Goal: Task Accomplishment & Management: Use online tool/utility

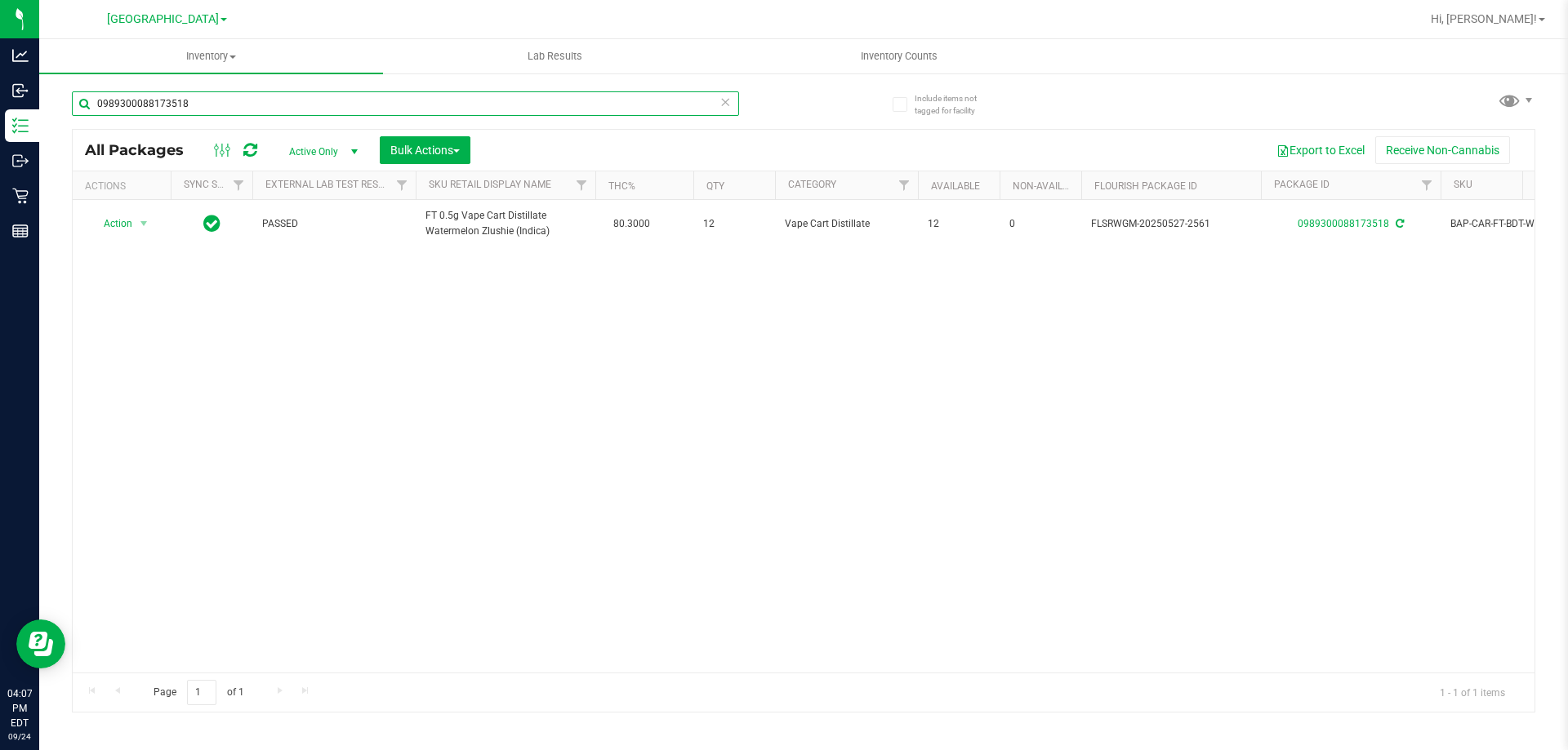
click at [185, 114] on input "0989300088173518" at bounding box center [406, 103] width 667 height 25
click at [185, 113] on input "0989300088173518" at bounding box center [406, 103] width 667 height 25
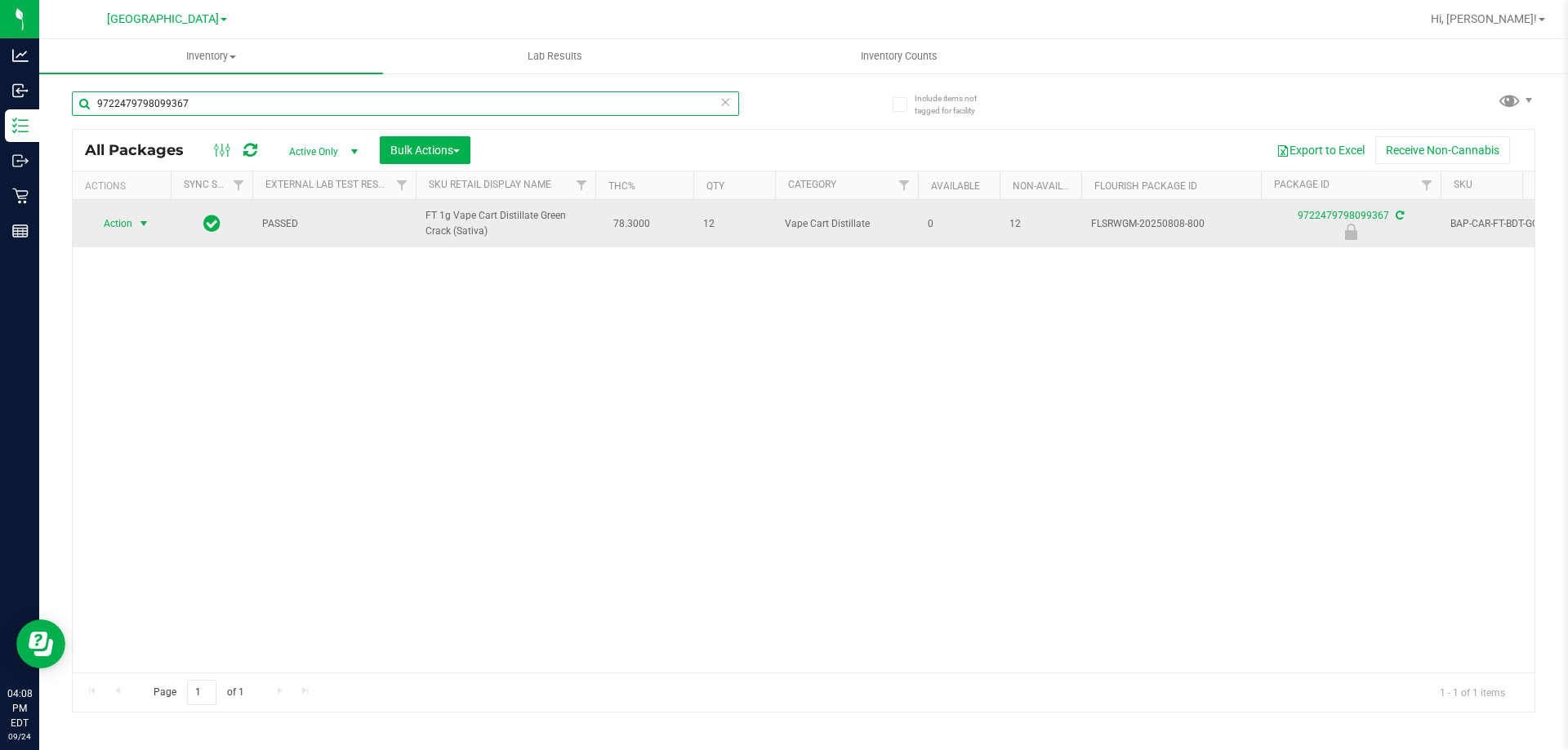
type input "9722479798099367"
click at [107, 217] on span "Action" at bounding box center [111, 224] width 44 height 23
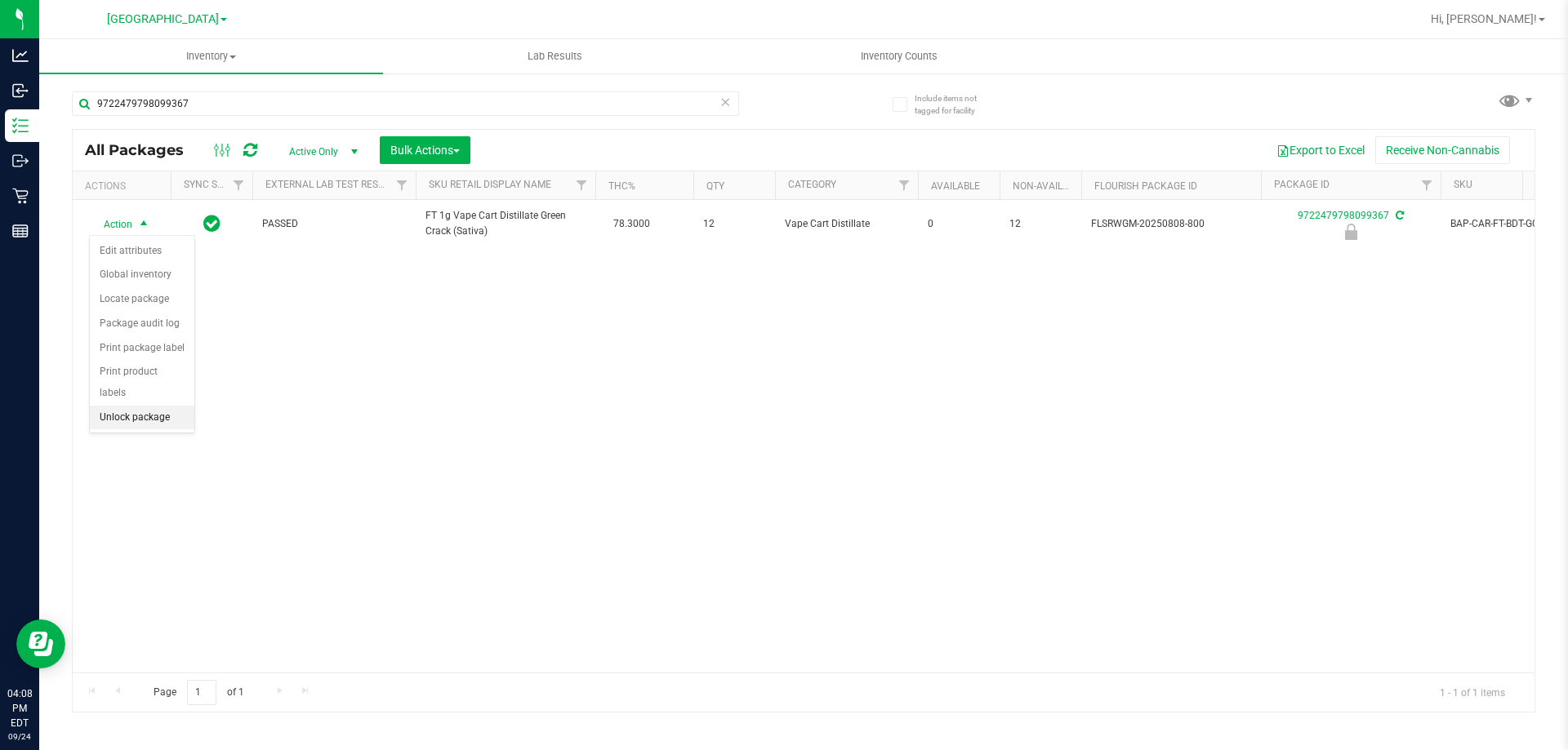
click at [150, 405] on li "Unlock package" at bounding box center [142, 418] width 104 height 25
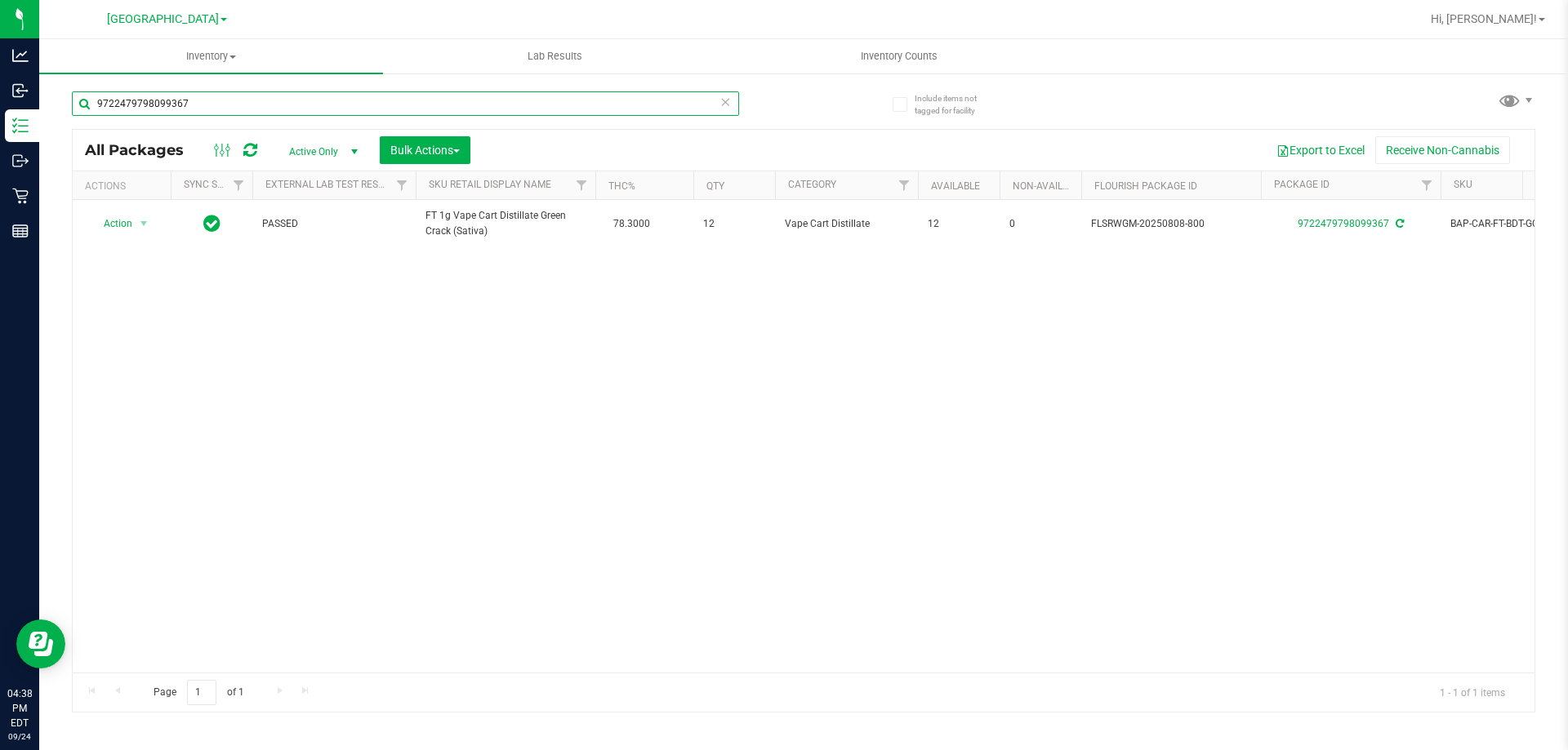
click at [211, 103] on input "9722479798099367" at bounding box center [406, 103] width 667 height 25
click at [210, 103] on input "9722479798099367" at bounding box center [406, 103] width 667 height 25
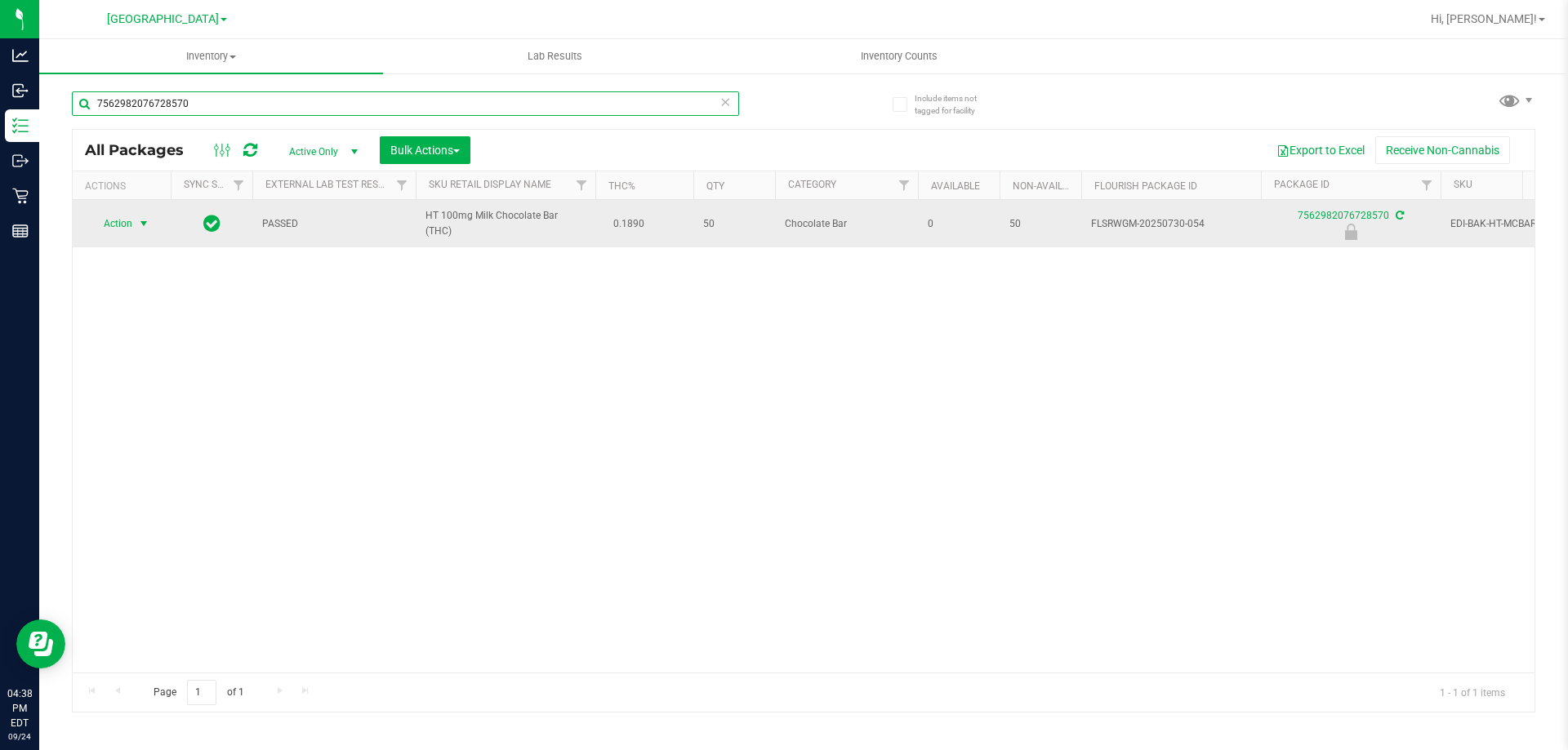
type input "7562982076728570"
click at [138, 221] on span "select" at bounding box center [143, 224] width 13 height 13
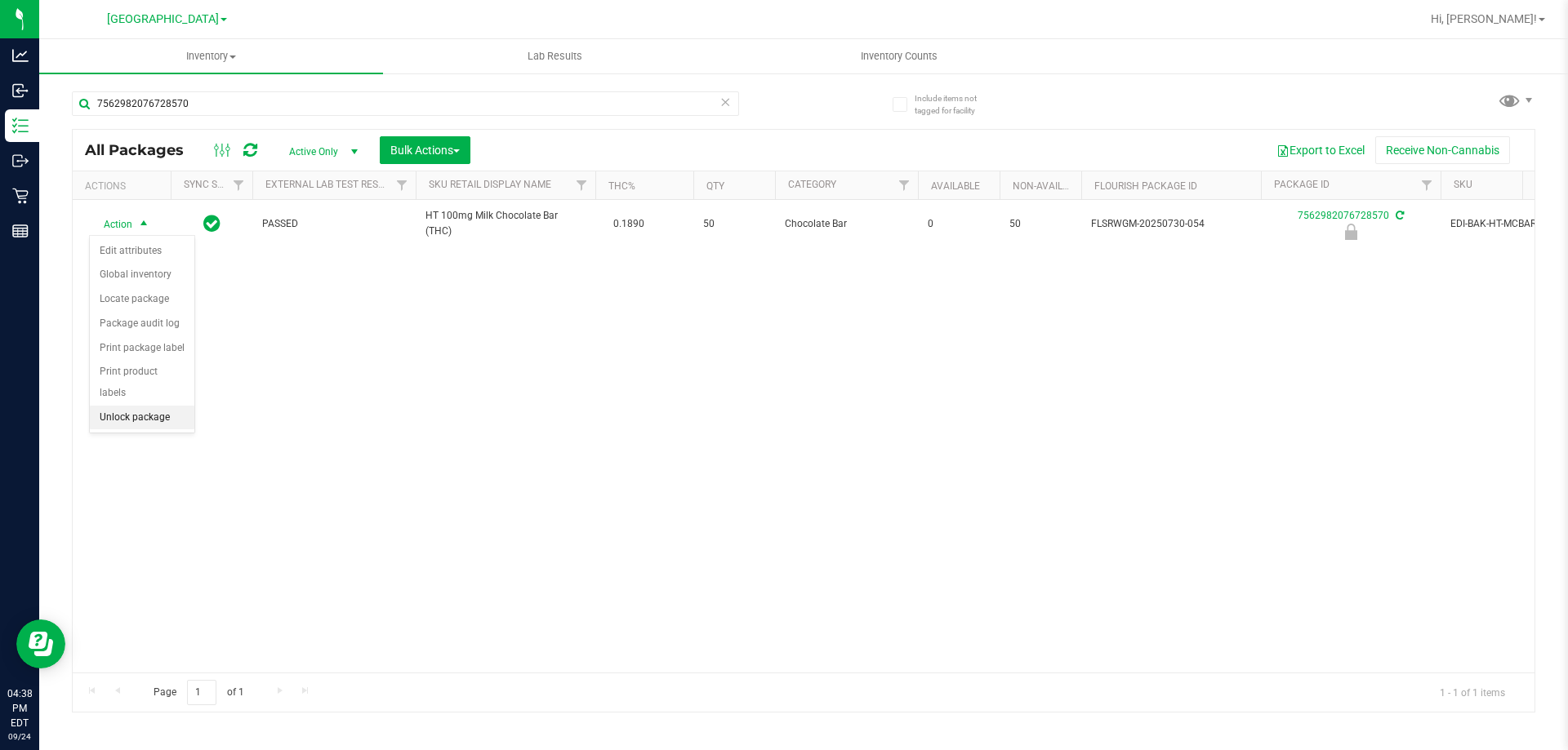
click at [123, 405] on li "Unlock package" at bounding box center [142, 418] width 104 height 25
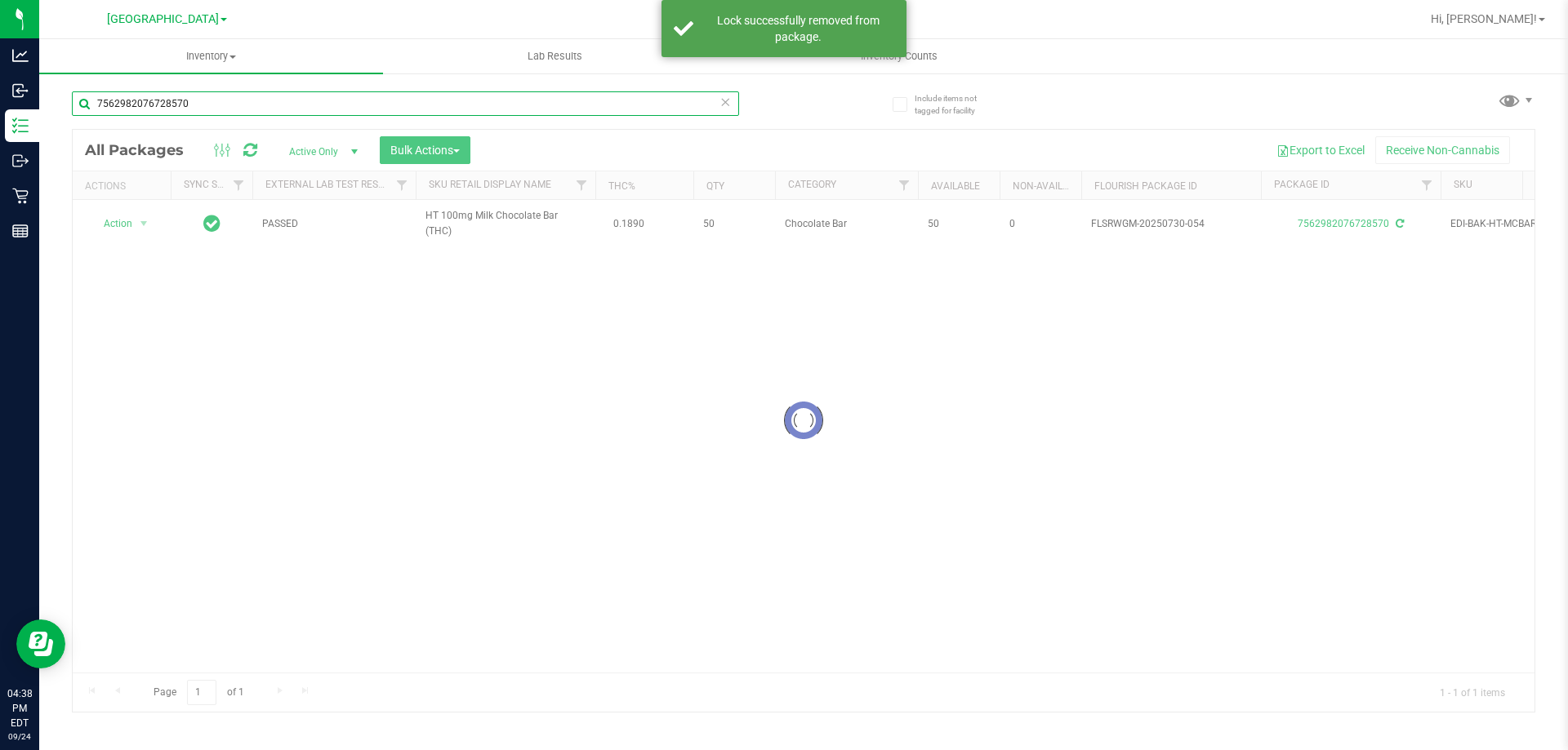
click at [272, 103] on input "7562982076728570" at bounding box center [406, 103] width 667 height 25
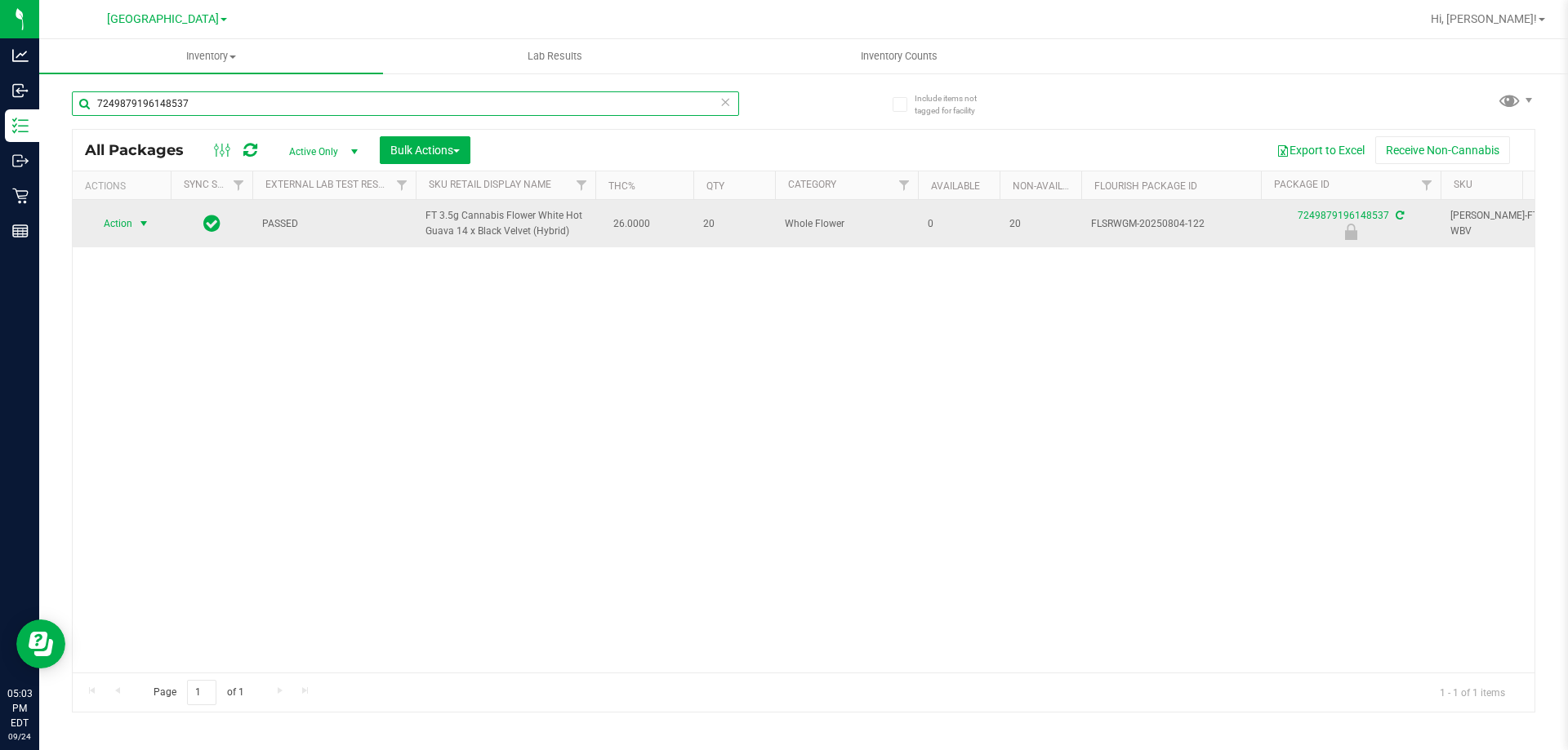
type input "7249879196148537"
click at [131, 224] on span "Action" at bounding box center [111, 224] width 44 height 23
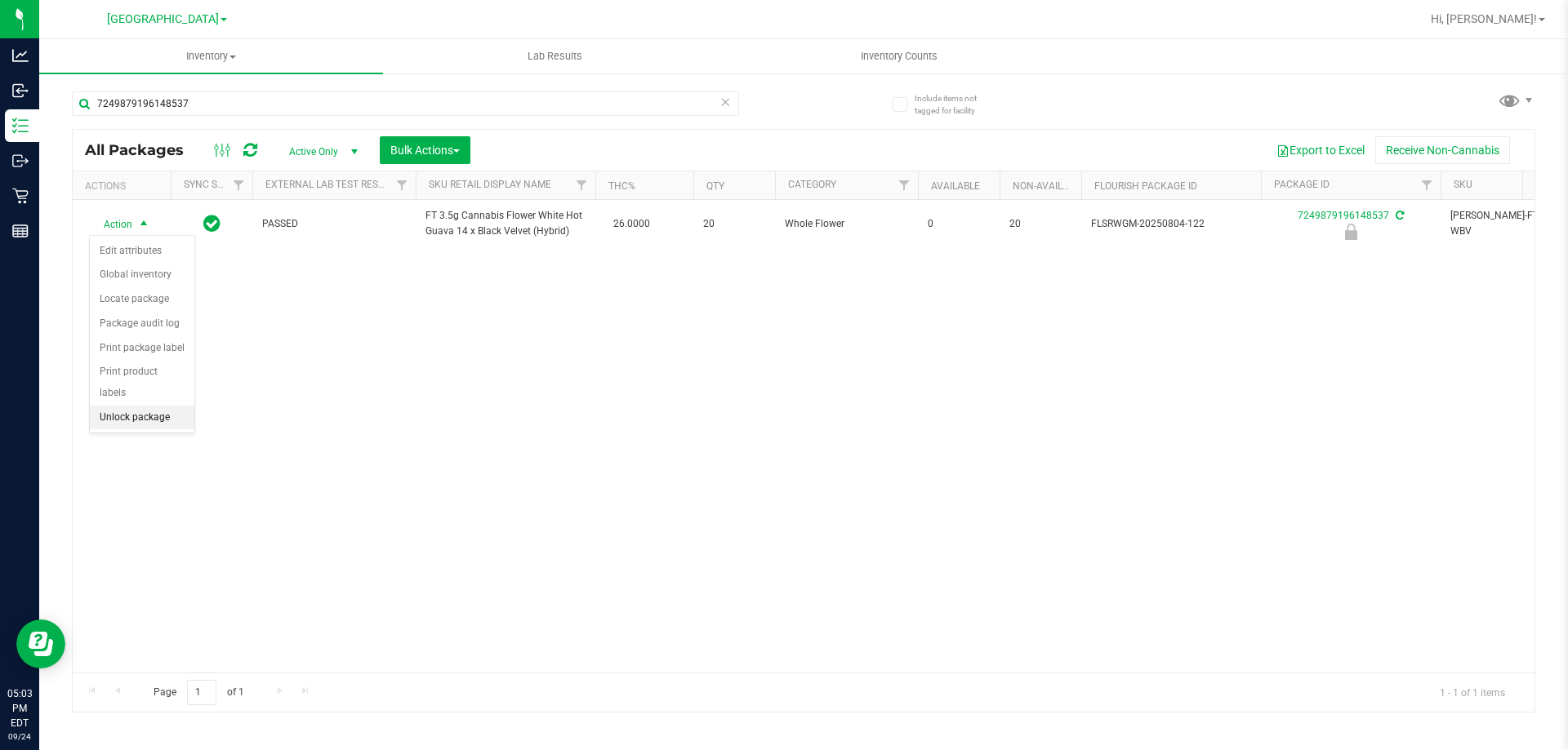
click at [180, 405] on li "Unlock package" at bounding box center [142, 418] width 104 height 25
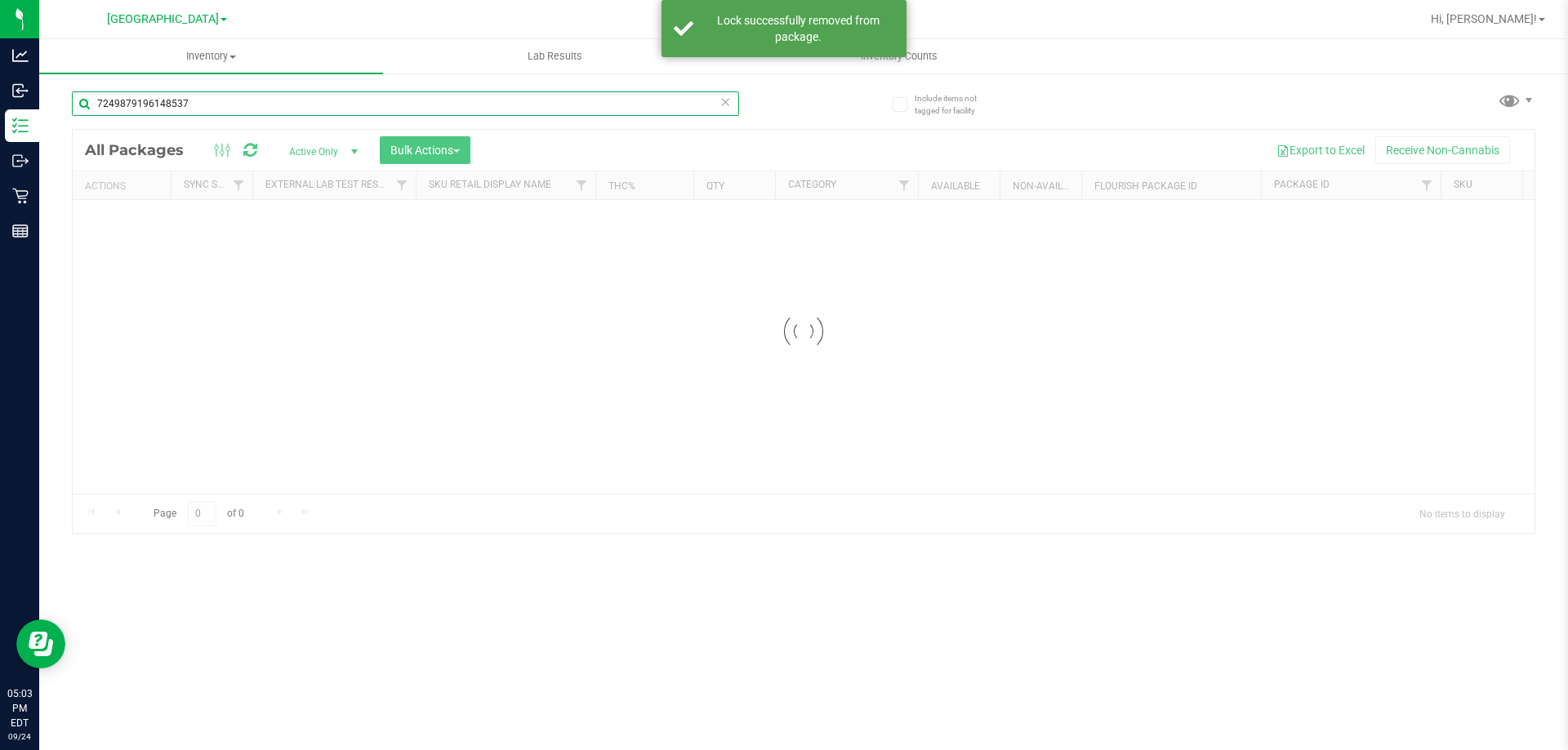
click at [254, 105] on input "7249879196148537" at bounding box center [406, 103] width 667 height 25
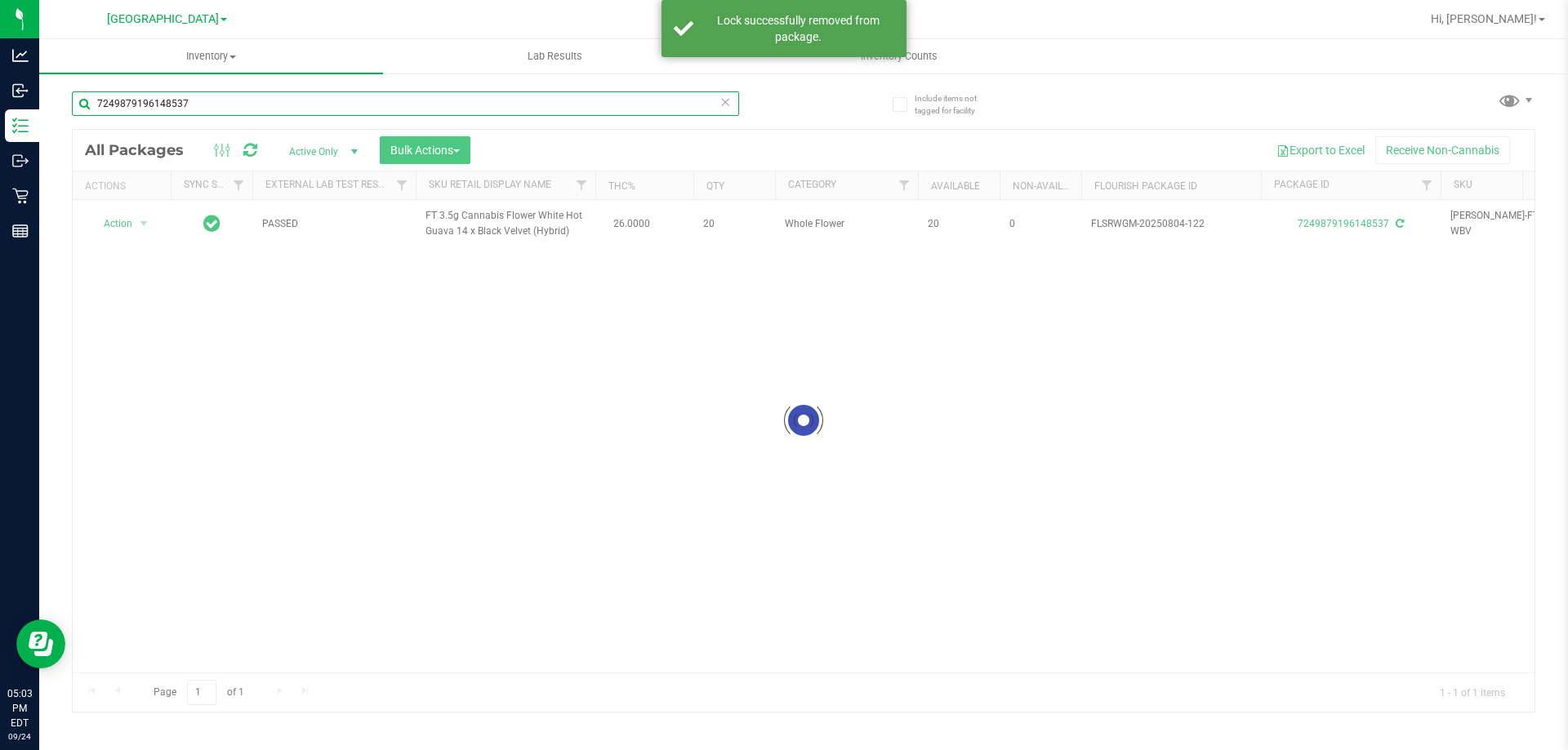
click at [254, 105] on input "7249879196148537" at bounding box center [406, 103] width 667 height 25
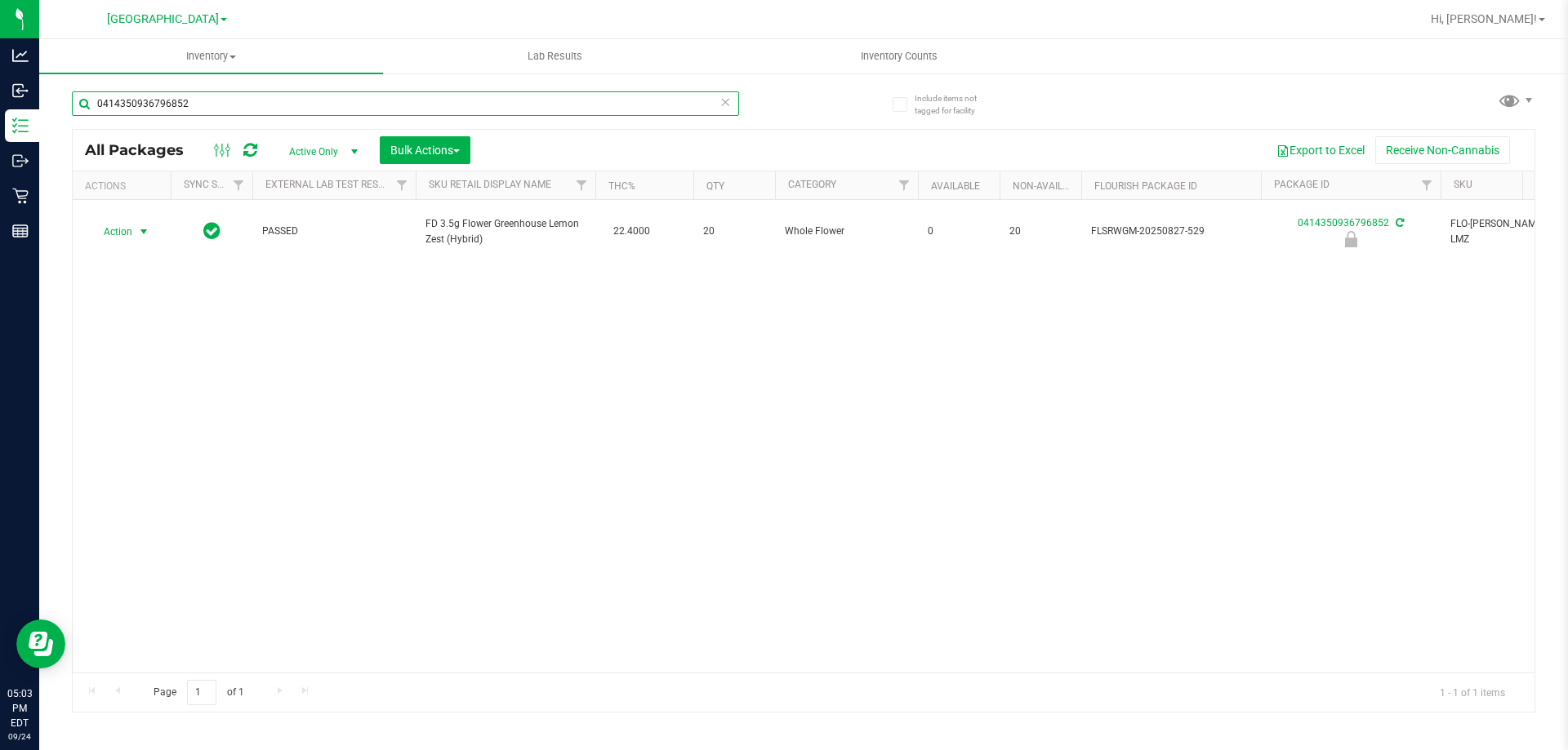
type input "0414350936796852"
click at [146, 233] on span "select" at bounding box center [143, 232] width 20 height 23
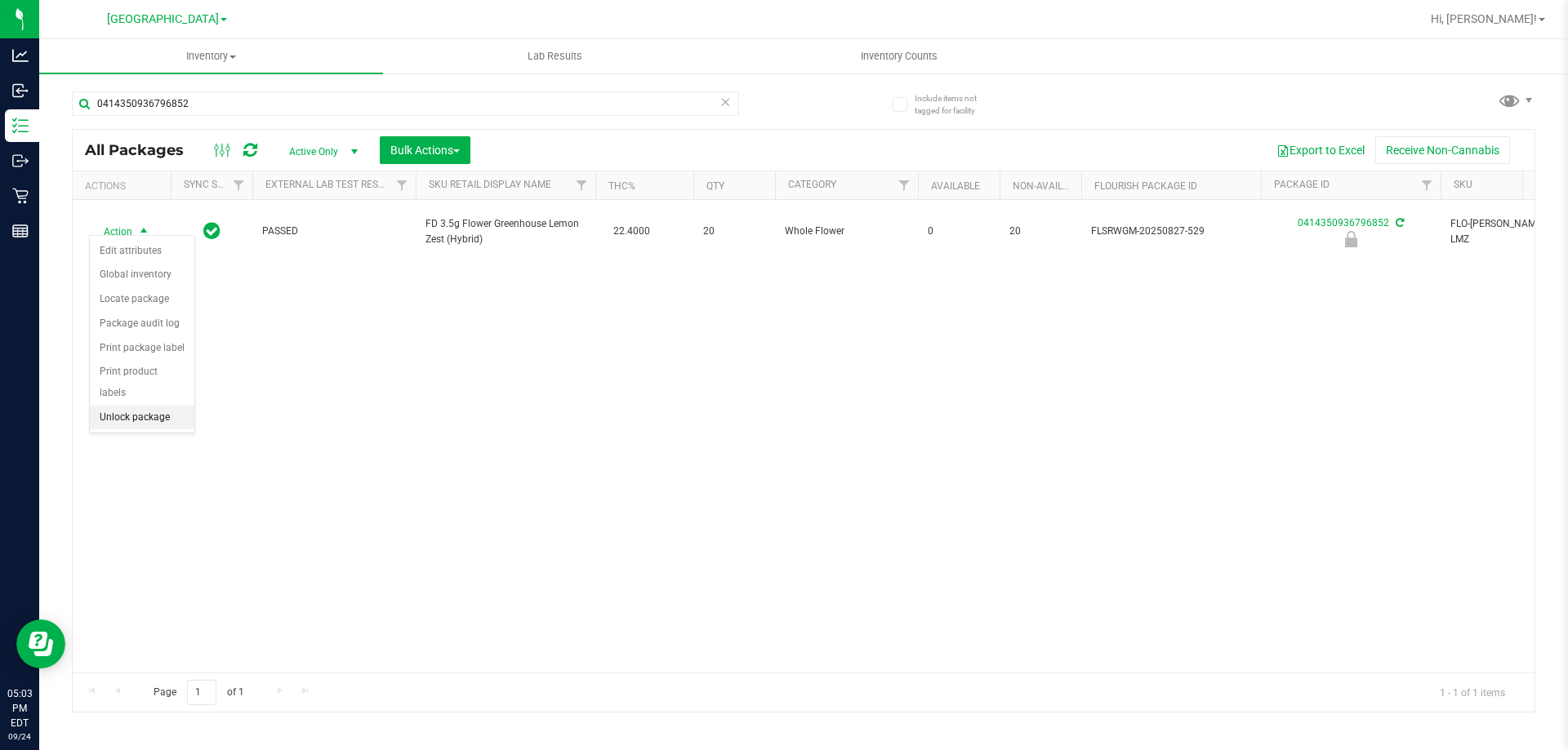
click at [167, 405] on li "Unlock package" at bounding box center [142, 418] width 104 height 25
